Goal: Information Seeking & Learning: Learn about a topic

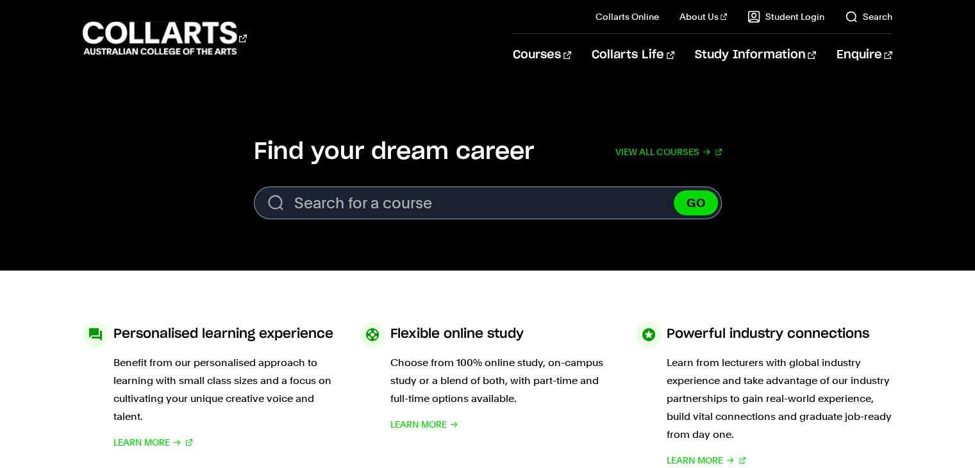
scroll to position [321, 0]
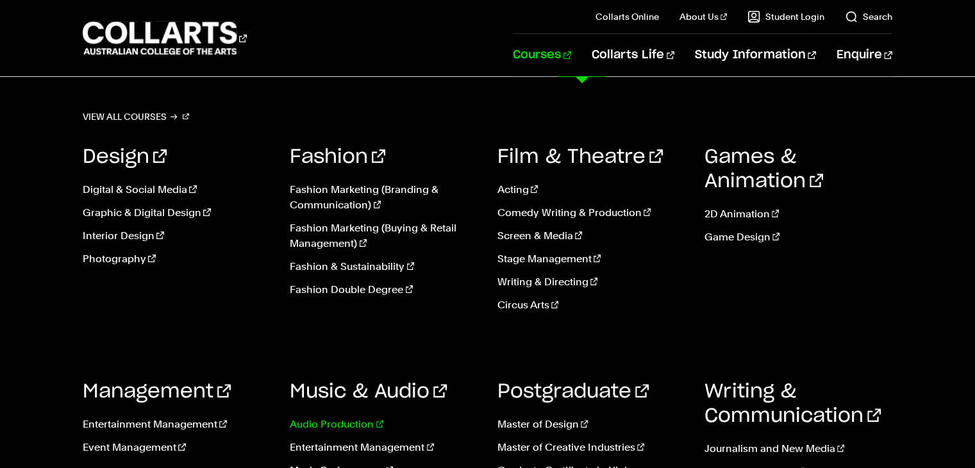
click at [333, 424] on link "Audio Production" at bounding box center [384, 424] width 188 height 15
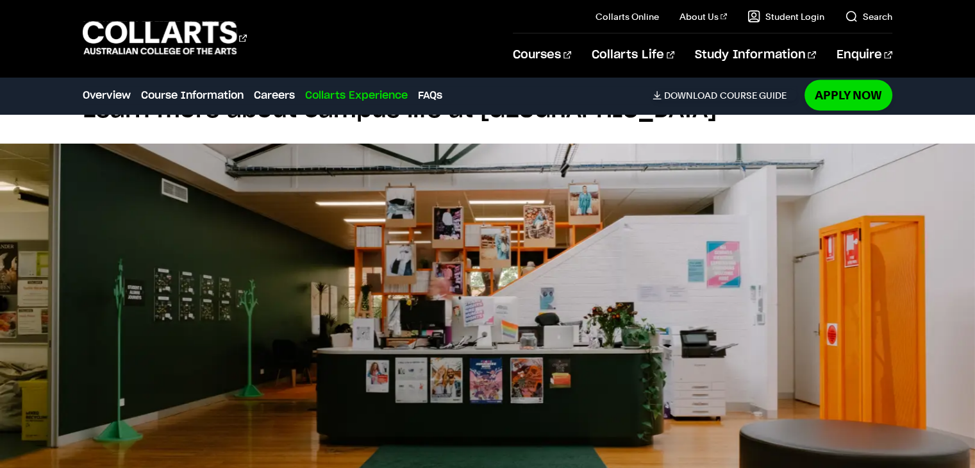
scroll to position [2629, 0]
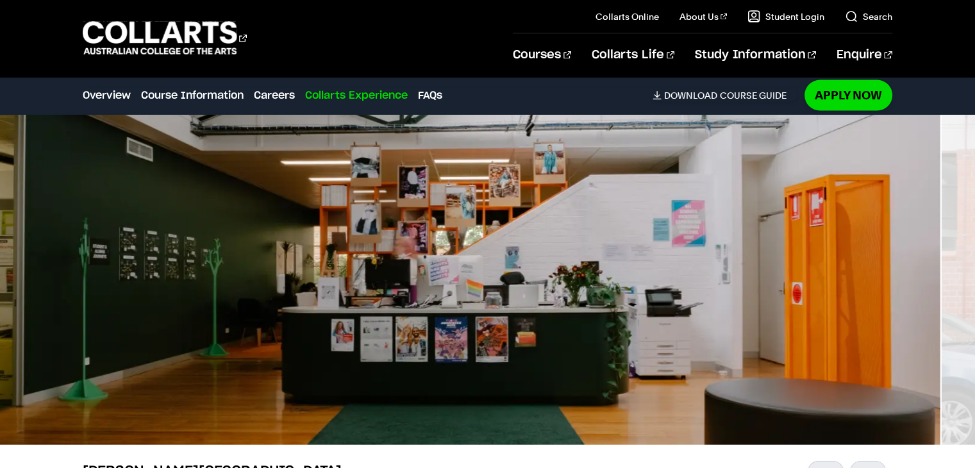
click at [243, 252] on img at bounding box center [452, 274] width 975 height 342
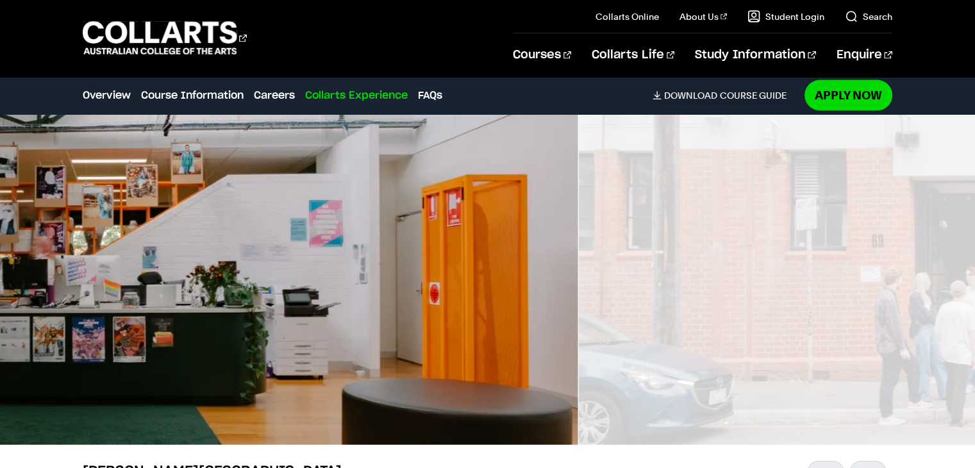
click at [129, 260] on img at bounding box center [89, 274] width 975 height 342
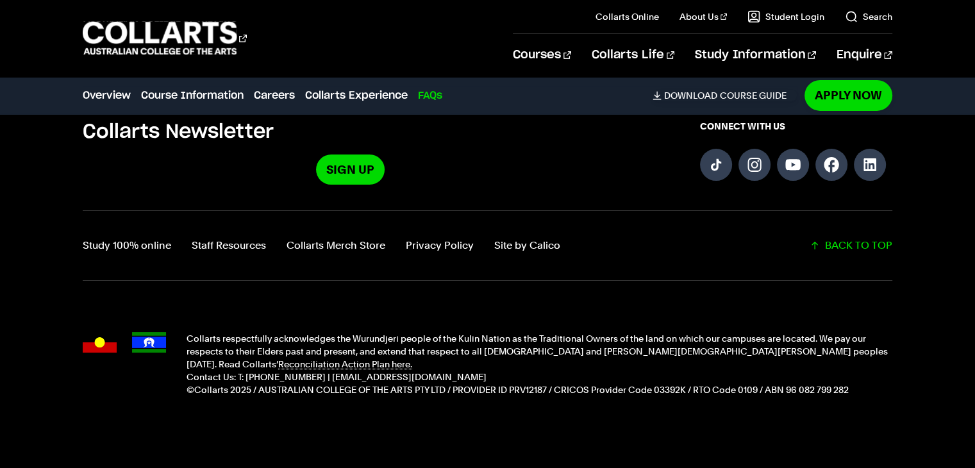
scroll to position [4282, 0]
